Goal: Task Accomplishment & Management: Manage account settings

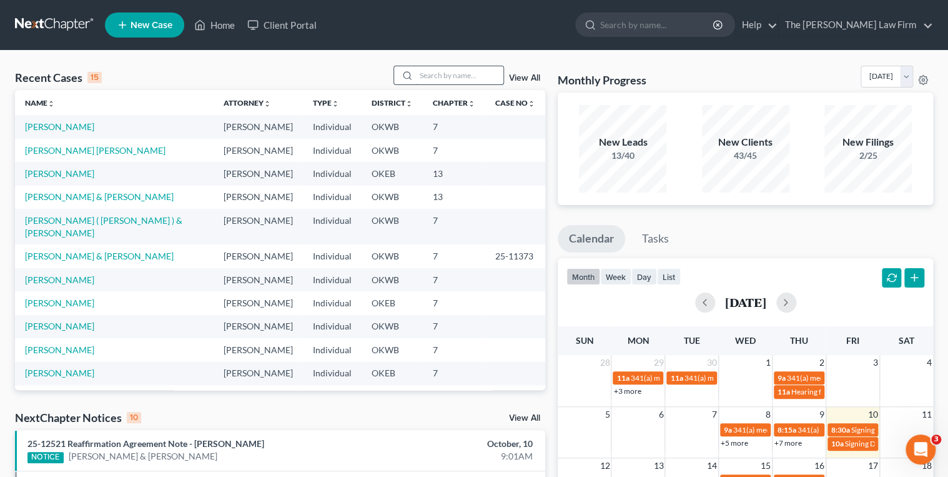
click at [449, 79] on input "search" at bounding box center [459, 75] width 87 height 18
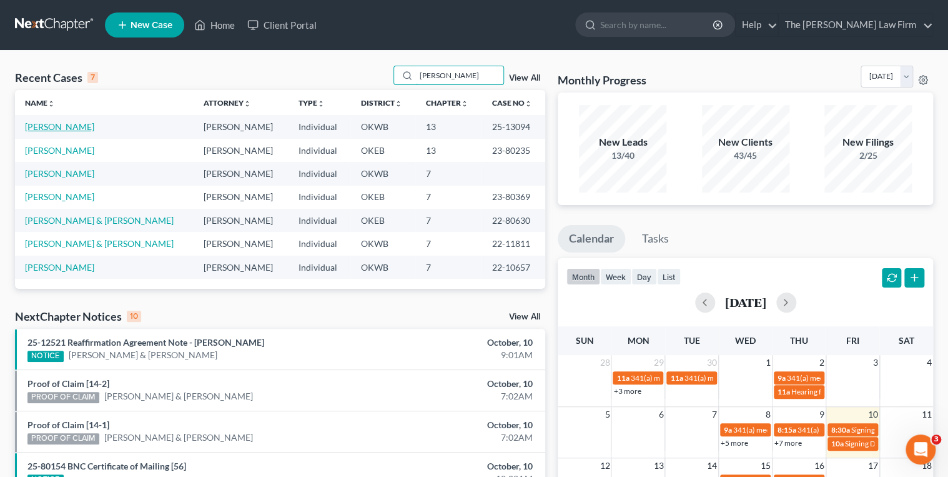
type input "[PERSON_NAME]"
click at [43, 127] on link "[PERSON_NAME]" at bounding box center [59, 126] width 69 height 11
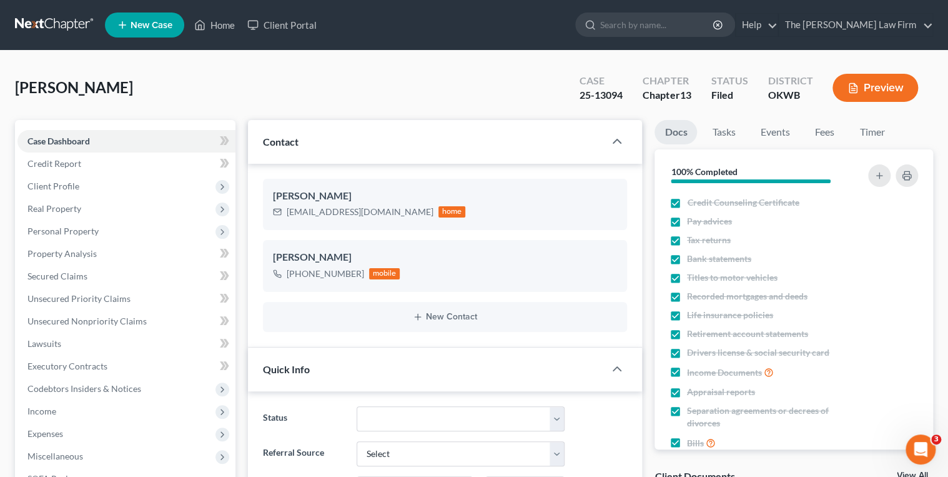
scroll to position [799, 0]
click at [779, 131] on link "Events" at bounding box center [774, 132] width 49 height 24
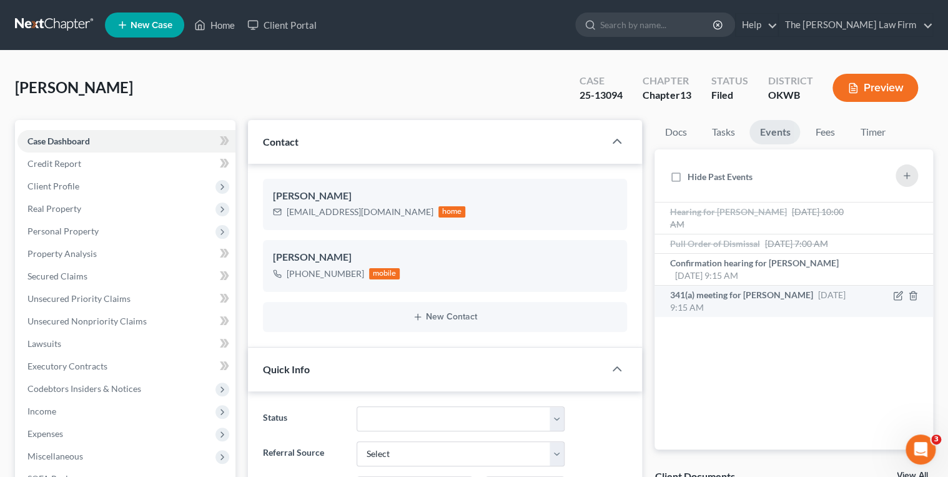
click at [817, 294] on span "[DATE] 9:15 AM" at bounding box center [758, 300] width 176 height 23
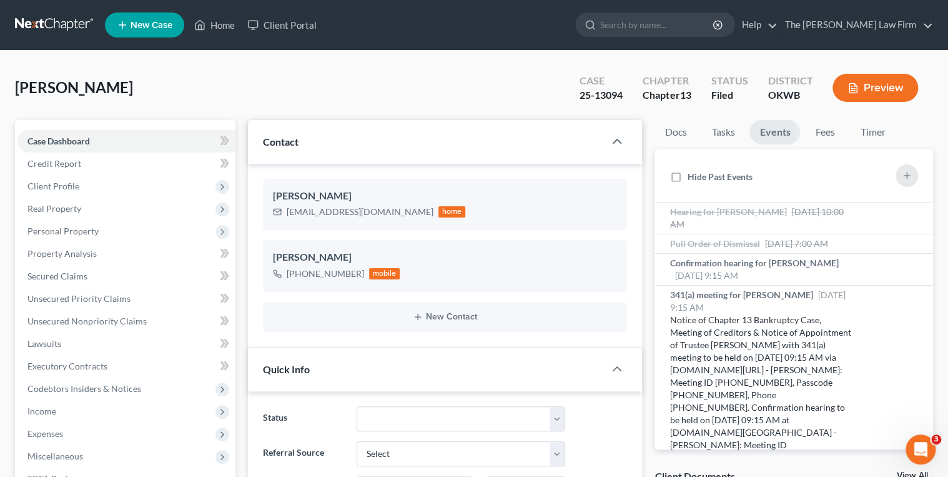
click at [607, 96] on div "25-13094" at bounding box center [601, 95] width 43 height 14
copy div "25-13094"
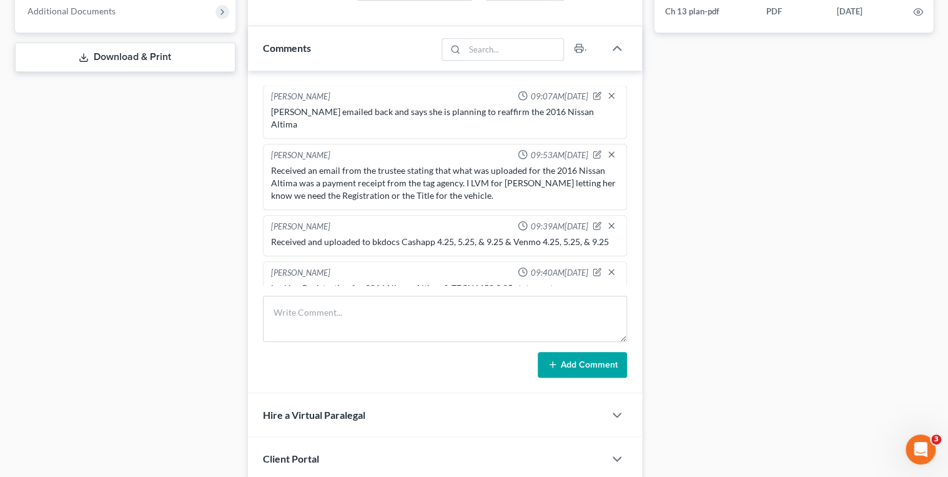
scroll to position [600, 0]
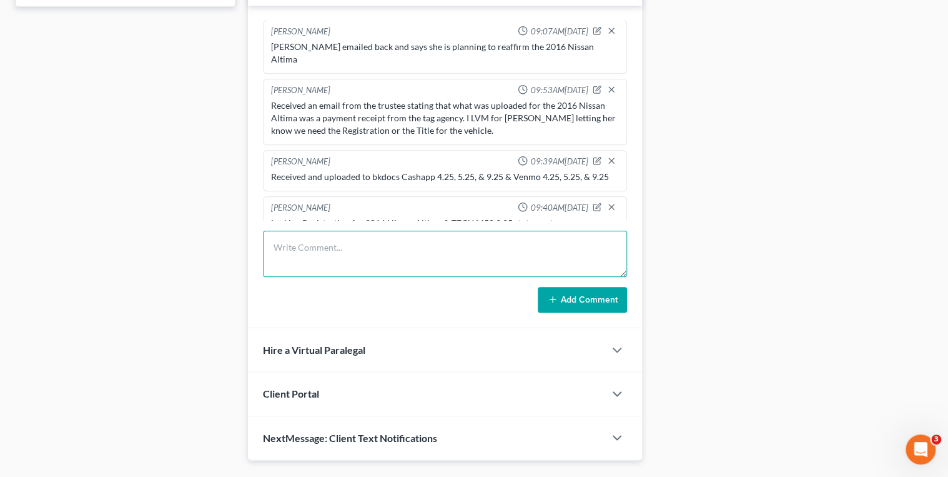
click at [324, 242] on textarea at bounding box center [445, 253] width 365 height 46
type textarea "Received and uploaded registration for 2016 Nissan Altima to bkdocs."
click at [602, 293] on button "Add Comment" at bounding box center [582, 300] width 89 height 26
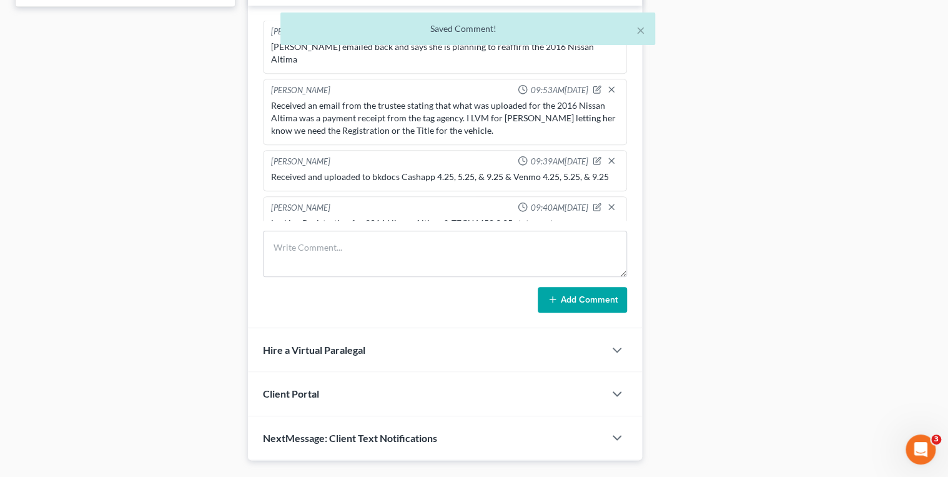
scroll to position [845, 0]
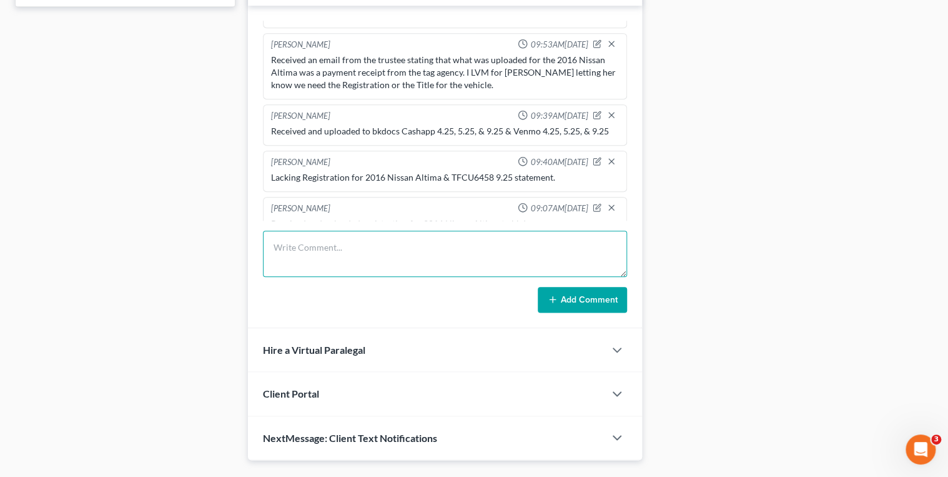
click at [307, 234] on textarea at bounding box center [445, 253] width 365 height 46
click at [337, 246] on textarea "Lacking TFCU6458 9.25 statement, sent an email to the client requesting this." at bounding box center [445, 253] width 365 height 46
type textarea "Lacking TFCU6458 9.25 statement, sent an email to the client requesting this."
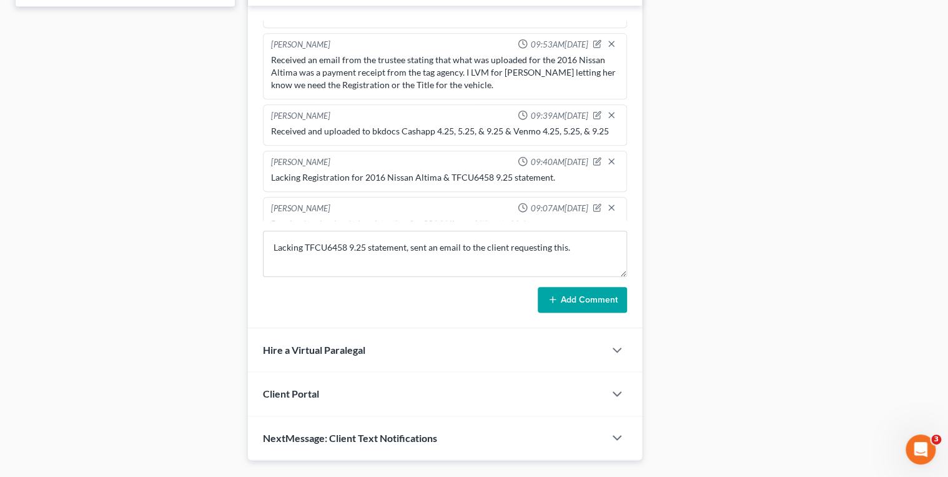
click at [559, 295] on button "Add Comment" at bounding box center [582, 300] width 89 height 26
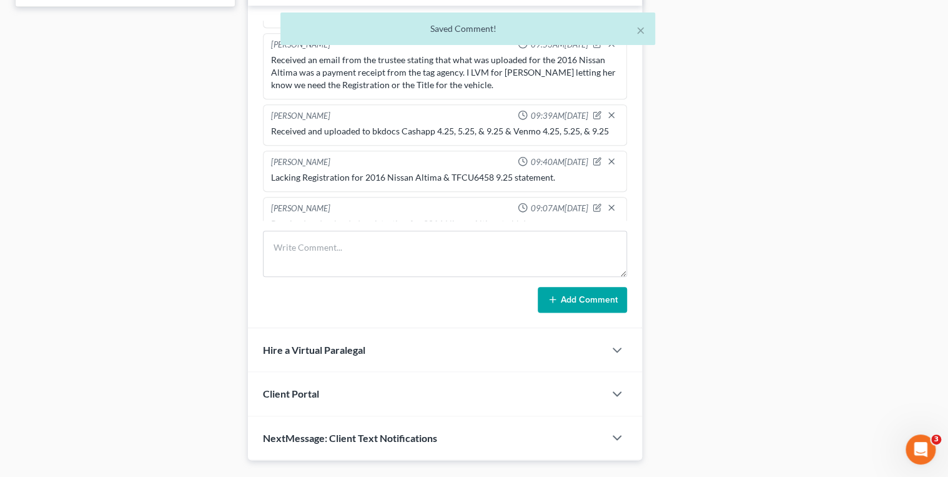
scroll to position [891, 0]
